Goal: Task Accomplishment & Management: Manage account settings

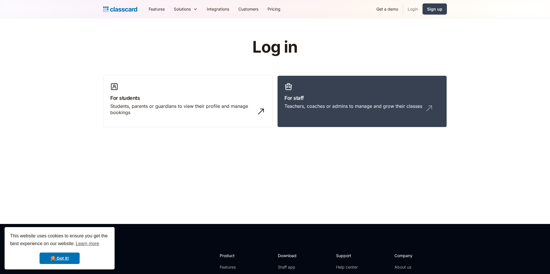
click at [417, 8] on link "Login" at bounding box center [412, 9] width 19 height 13
click at [296, 110] on div "Teachers, coaches or admins to manage and grow their classes" at bounding box center [362, 108] width 155 height 11
